Goal: Task Accomplishment & Management: Manage account settings

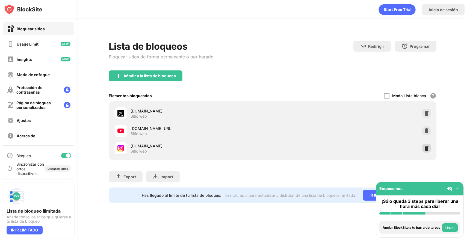
click at [426, 146] on img at bounding box center [426, 148] width 5 height 5
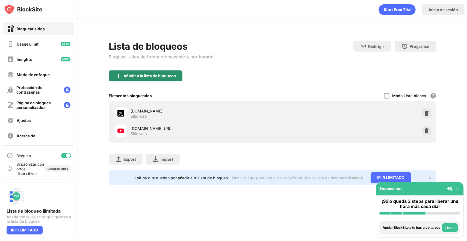
click at [173, 74] on div "Añadir a la lista de bloqueos" at bounding box center [149, 76] width 52 height 4
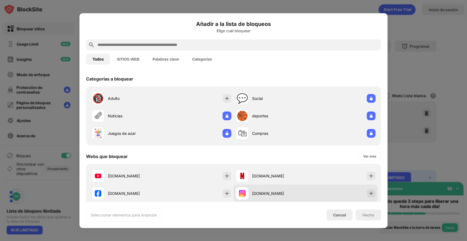
click at [348, 189] on div "[DOMAIN_NAME]" at bounding box center [305, 193] width 144 height 17
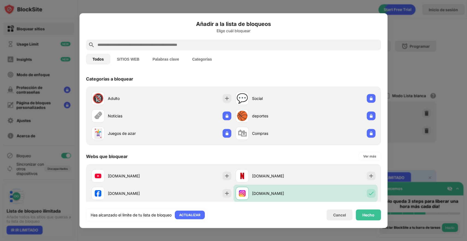
click at [369, 208] on div "Añadir a la lista de bloqueos Elige cuál bloquear Todos SITIOS WEB Palabras cla…" at bounding box center [233, 121] width 295 height 202
click at [369, 213] on div "Hecho" at bounding box center [368, 215] width 12 height 4
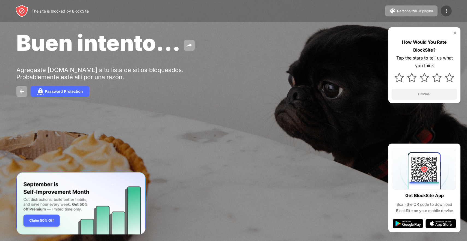
click at [443, 11] on img at bounding box center [446, 11] width 7 height 7
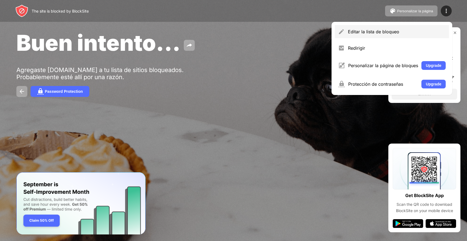
click at [381, 27] on div "Editar la lista de bloqueo" at bounding box center [392, 31] width 114 height 13
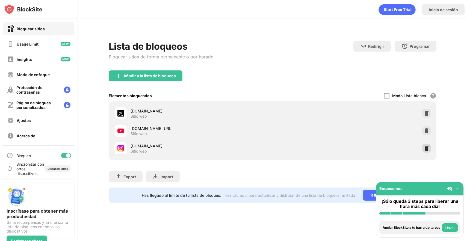
click at [429, 150] on div at bounding box center [426, 148] width 9 height 9
